Goal: Task Accomplishment & Management: Complete application form

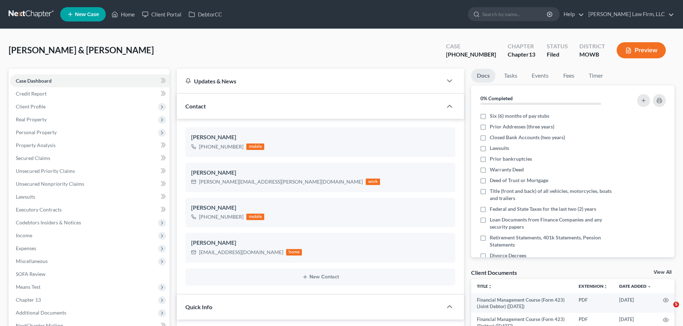
select select "3"
select select "4"
select select "0"
click at [128, 10] on link "Home" at bounding box center [123, 14] width 30 height 13
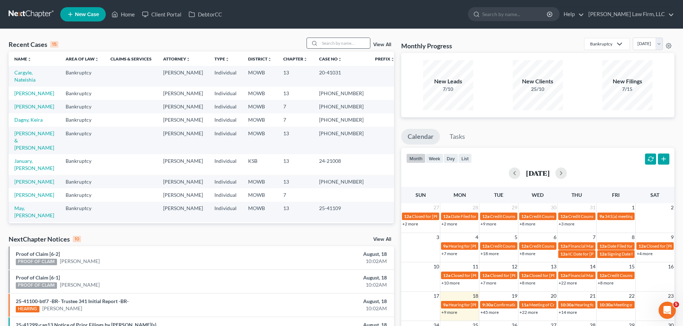
click at [338, 43] on input "search" at bounding box center [345, 43] width 50 height 10
type input "[PERSON_NAME]"
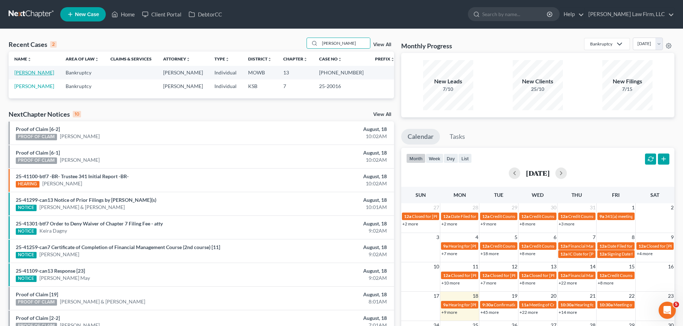
click at [53, 73] on link "[PERSON_NAME]" at bounding box center [34, 73] width 40 height 6
select select "2"
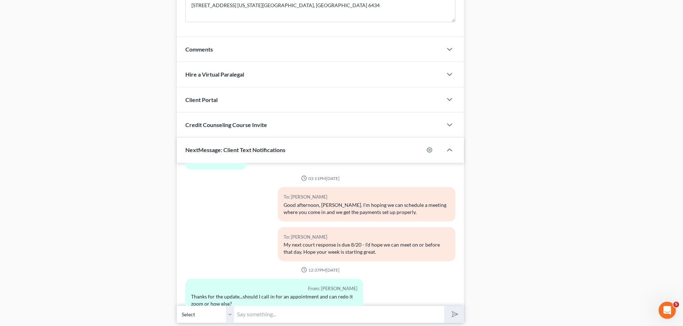
scroll to position [603, 0]
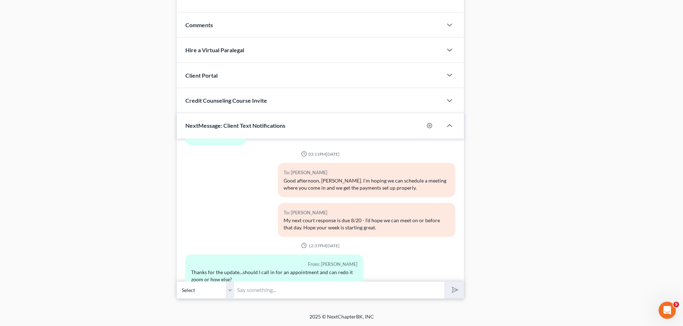
click at [298, 291] on input "text" at bounding box center [339, 291] width 210 height 18
type input "Good morning, [PERSON_NAME], we can try to have a call [DATE], [DATE] or [DATE]…"
click at [444, 282] on button "submit" at bounding box center [454, 290] width 20 height 17
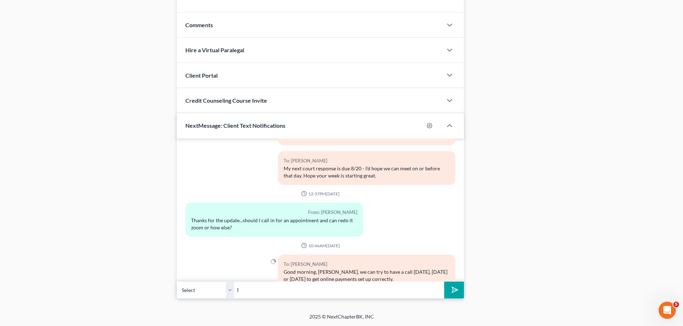
type input "I"
type input "You'll need to have your checkbook in front of you. I was hoping we could revie…"
click at [444, 282] on button "submit" at bounding box center [454, 290] width 20 height 17
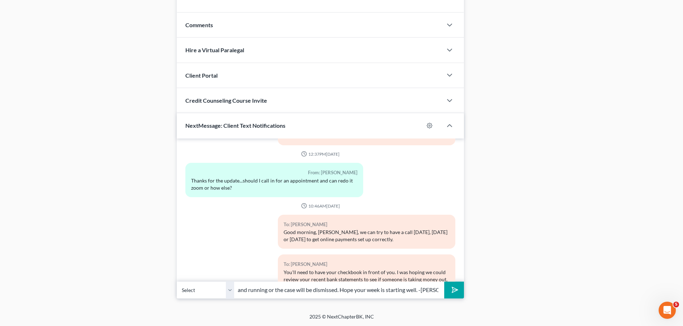
scroll to position [0, 111]
type input "but in the least we need to get payments up and running or the case will be dis…"
click at [444, 282] on button "submit" at bounding box center [454, 290] width 20 height 17
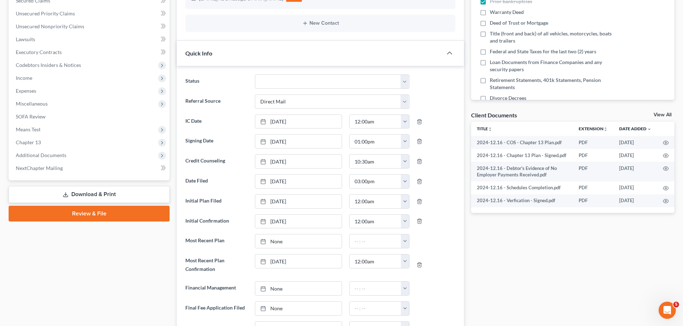
scroll to position [0, 0]
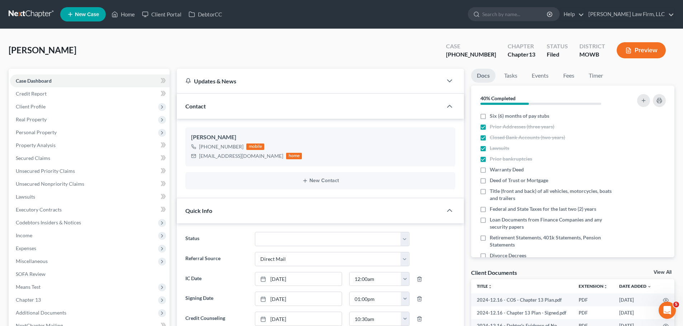
click at [132, 22] on ul "New Case Home Client Portal DebtorCC - No Result - See all results Or Press Ent…" at bounding box center [367, 14] width 614 height 19
click at [127, 17] on link "Home" at bounding box center [123, 14] width 30 height 13
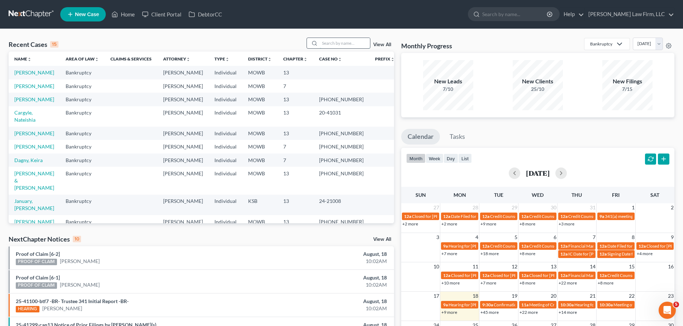
click at [343, 43] on input "search" at bounding box center [345, 43] width 50 height 10
type input "[PERSON_NAME]"
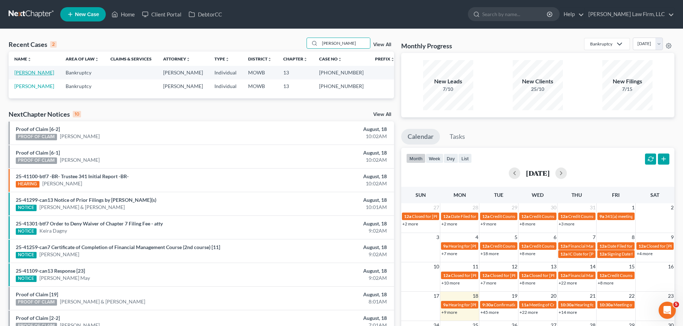
click at [28, 71] on link "[PERSON_NAME]" at bounding box center [34, 73] width 40 height 6
select select "1"
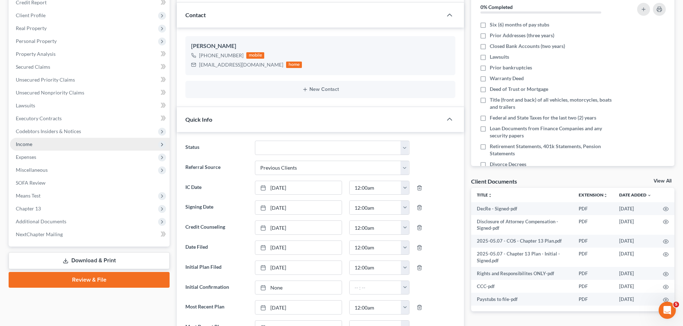
scroll to position [107, 0]
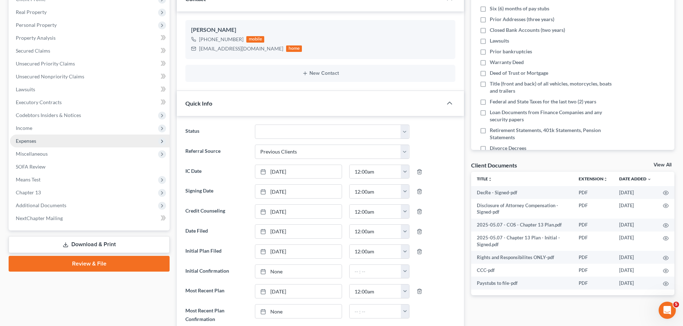
click at [46, 144] on span "Expenses" at bounding box center [89, 141] width 159 height 13
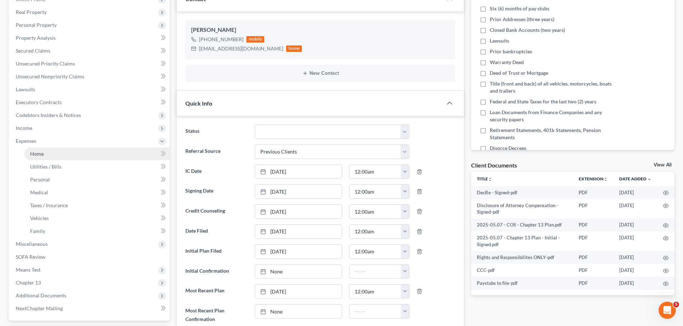
click at [66, 158] on link "Home" at bounding box center [96, 154] width 145 height 13
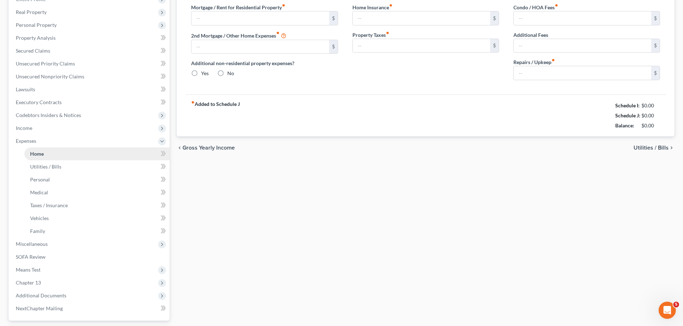
scroll to position [34, 0]
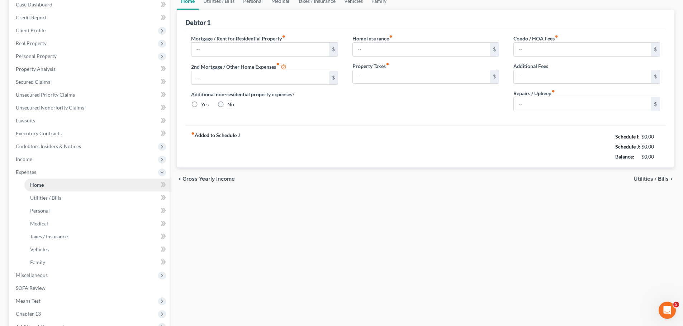
type input "950.00"
type input "0.00"
radio input "true"
type input "40.00"
type input "0.00"
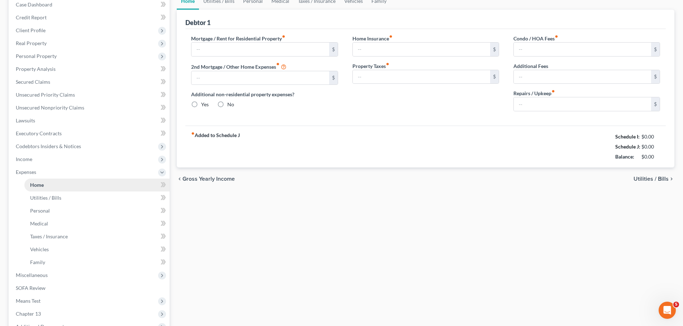
type input "0.00"
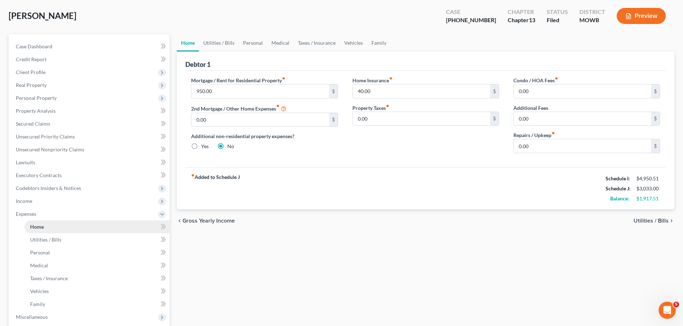
scroll to position [0, 0]
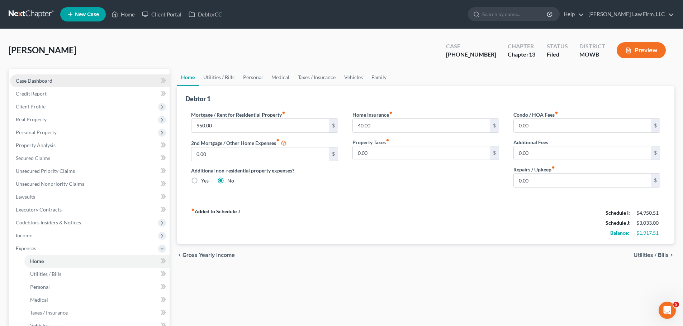
click at [64, 78] on link "Case Dashboard" at bounding box center [89, 81] width 159 height 13
select select "1"
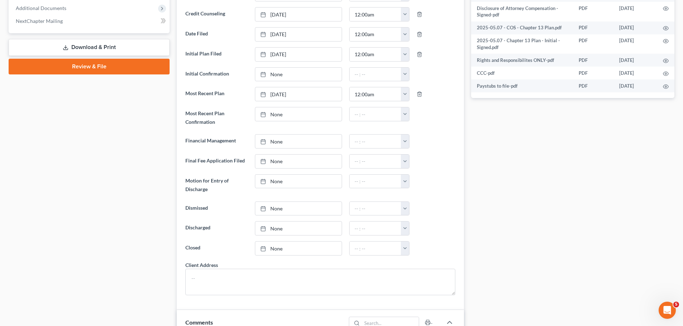
scroll to position [91, 0]
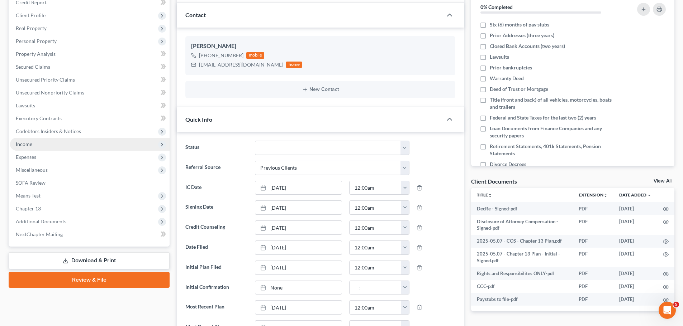
click at [47, 146] on span "Income" at bounding box center [89, 144] width 159 height 13
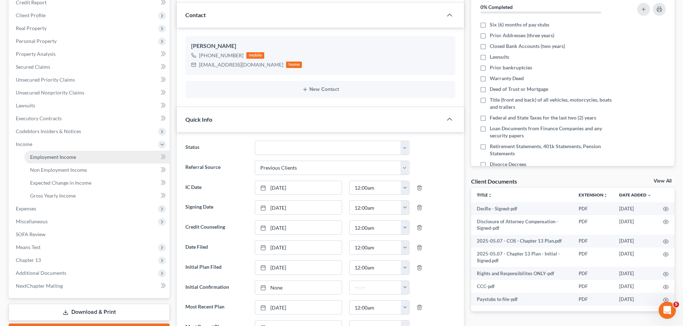
click at [73, 154] on span "Employment Income" at bounding box center [53, 157] width 46 height 6
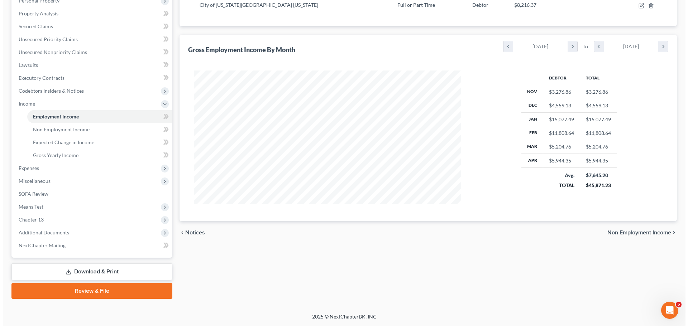
scroll to position [60, 0]
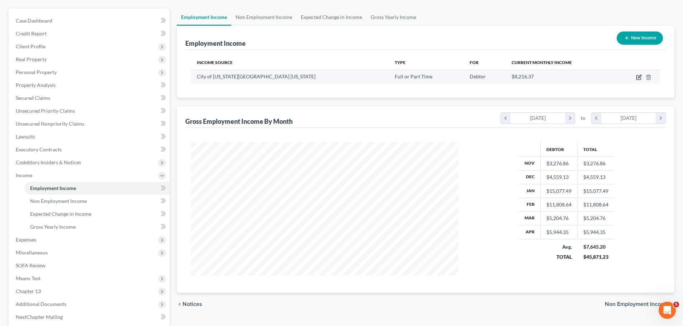
click at [640, 77] on icon "button" at bounding box center [638, 76] width 3 height 3
select select "0"
select select "26"
select select "2"
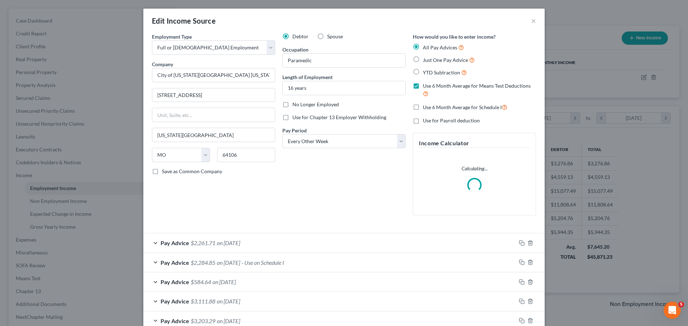
scroll to position [135, 284]
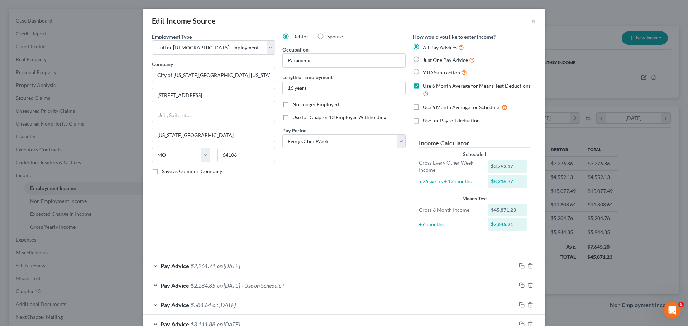
click at [220, 271] on div "Pay Advice $2,261.71 on [DATE]" at bounding box center [329, 266] width 373 height 19
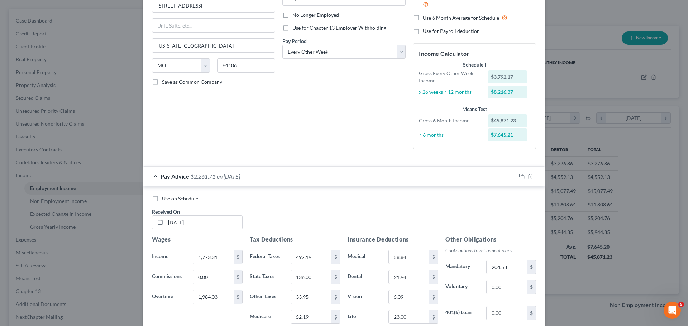
scroll to position [179, 0]
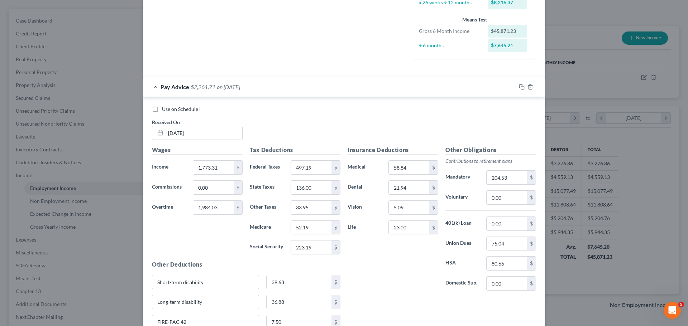
click at [243, 81] on div "Pay Advice $2,261.71 on [DATE]" at bounding box center [329, 86] width 373 height 19
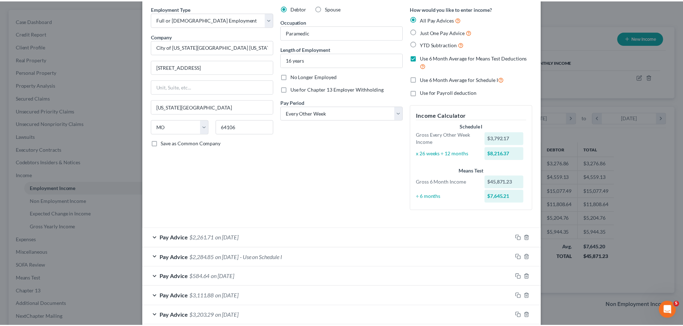
scroll to position [0, 0]
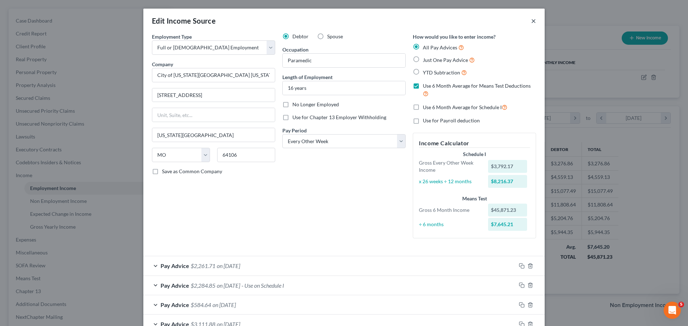
click at [531, 20] on button "×" at bounding box center [533, 20] width 5 height 9
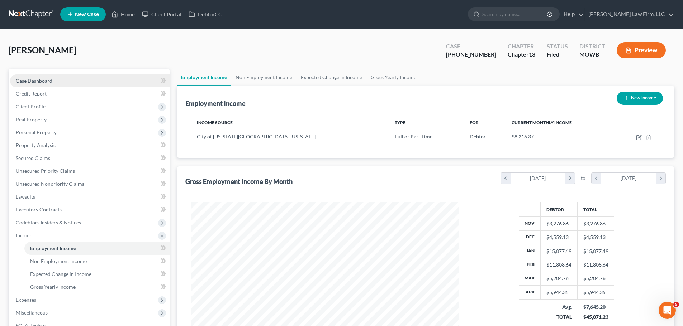
click at [47, 86] on link "Case Dashboard" at bounding box center [89, 81] width 159 height 13
select select "1"
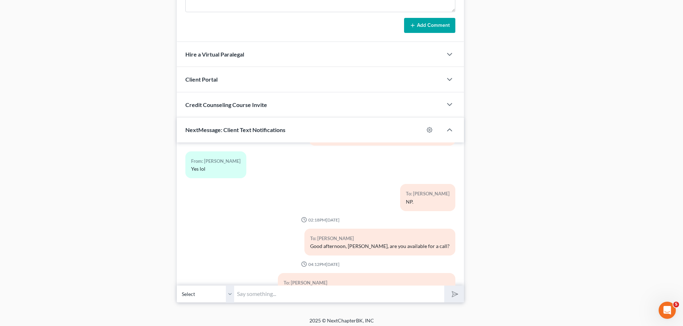
scroll to position [736, 0]
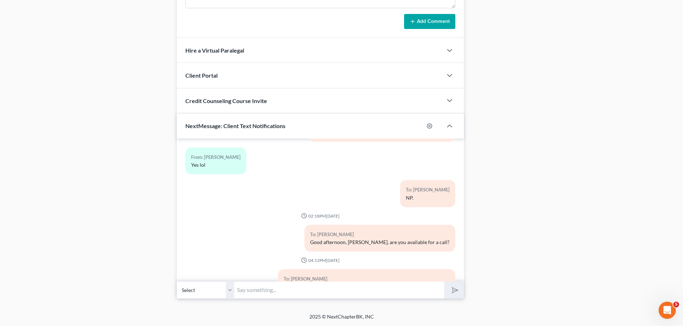
click at [254, 292] on input "text" at bounding box center [339, 291] width 210 height 18
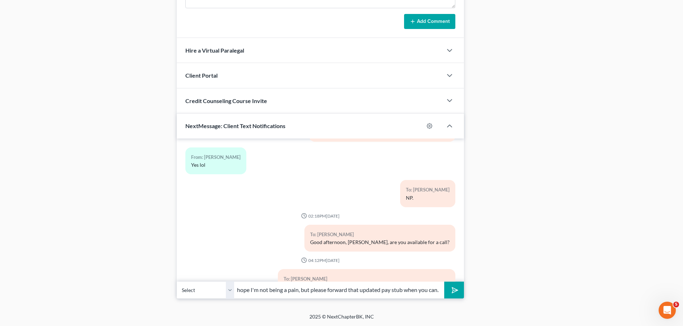
scroll to position [0, 43]
type input "Good morning, I hope I'm not being a pain, but please forward that updated pay …"
click at [444, 282] on button "submit" at bounding box center [454, 290] width 20 height 17
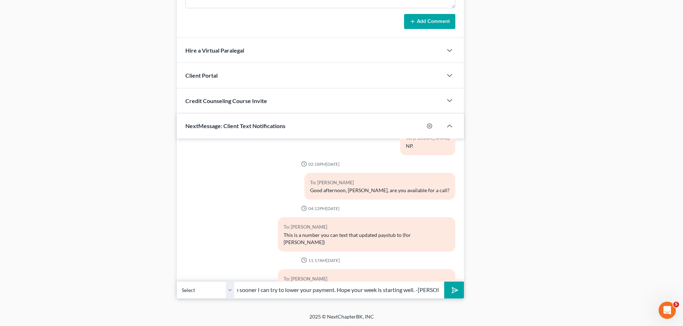
scroll to position [0, 61]
type input "Then sooner you can, the sooner I can try to lower your payment. Hope your week…"
click at [444, 282] on button "submit" at bounding box center [454, 290] width 20 height 17
